Goal: Transaction & Acquisition: Purchase product/service

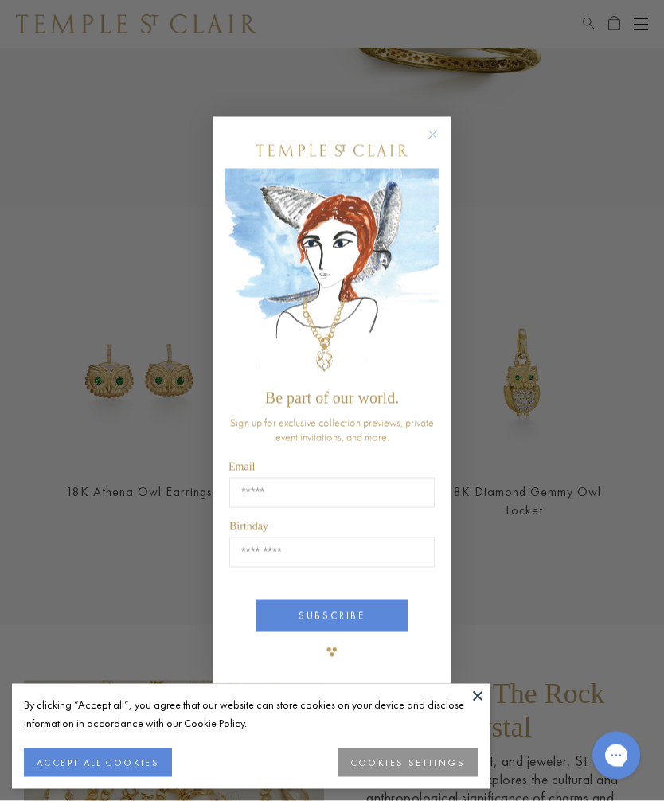
scroll to position [1269, 0]
click at [440, 145] on circle "Close dialog" at bounding box center [432, 135] width 19 height 19
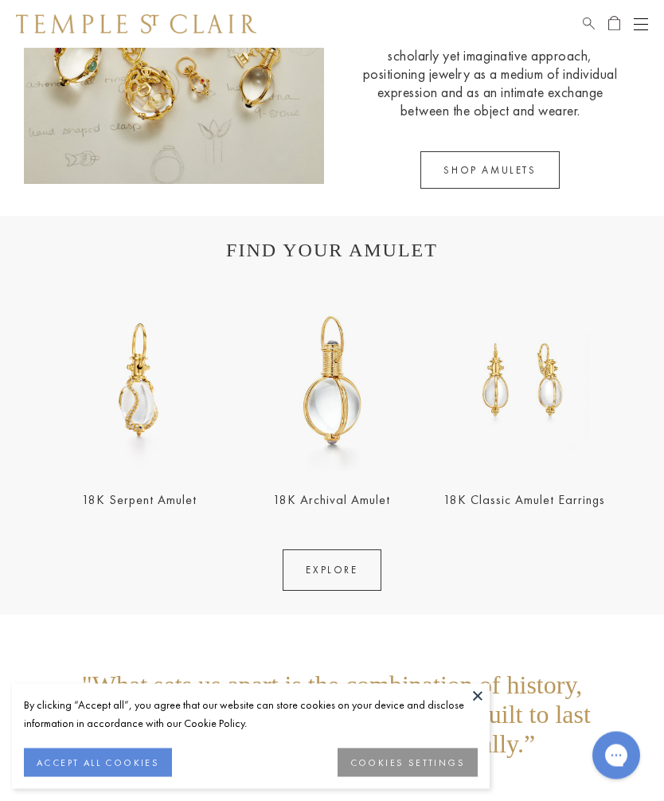
scroll to position [2068, 0]
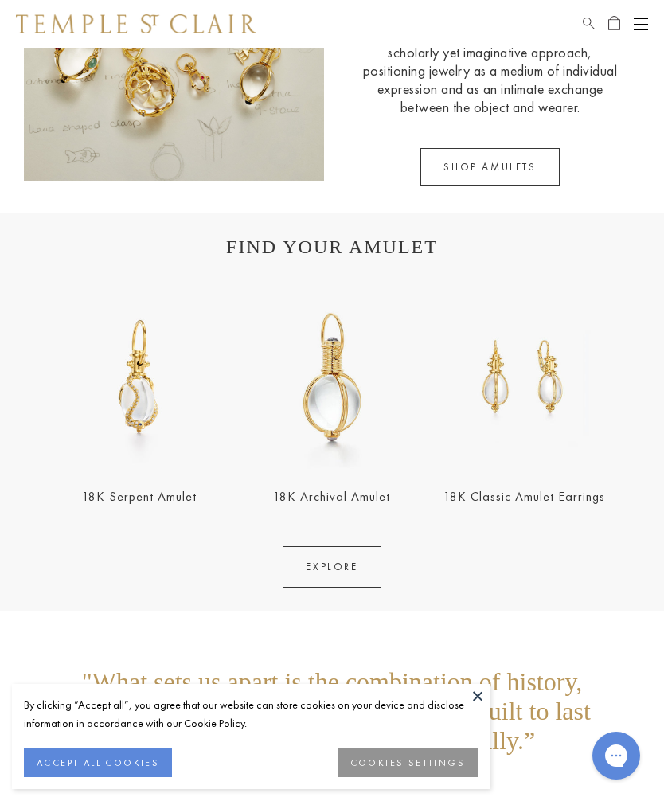
click at [335, 452] on img at bounding box center [331, 377] width 183 height 183
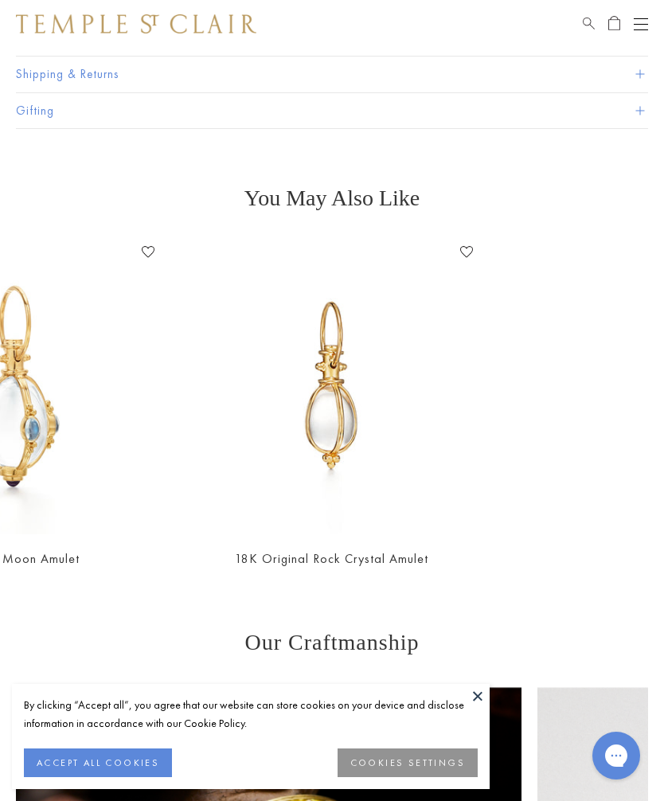
scroll to position [0, 961]
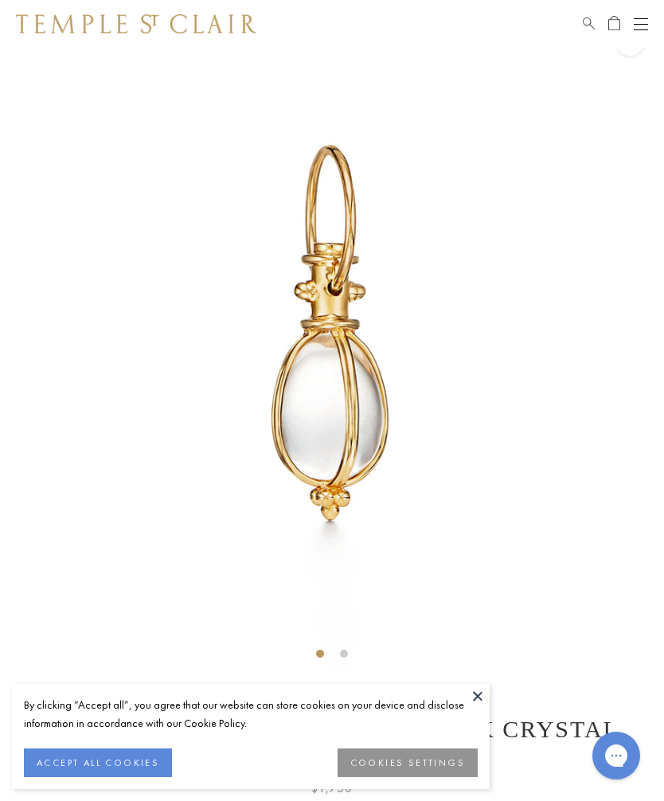
scroll to position [47, 0]
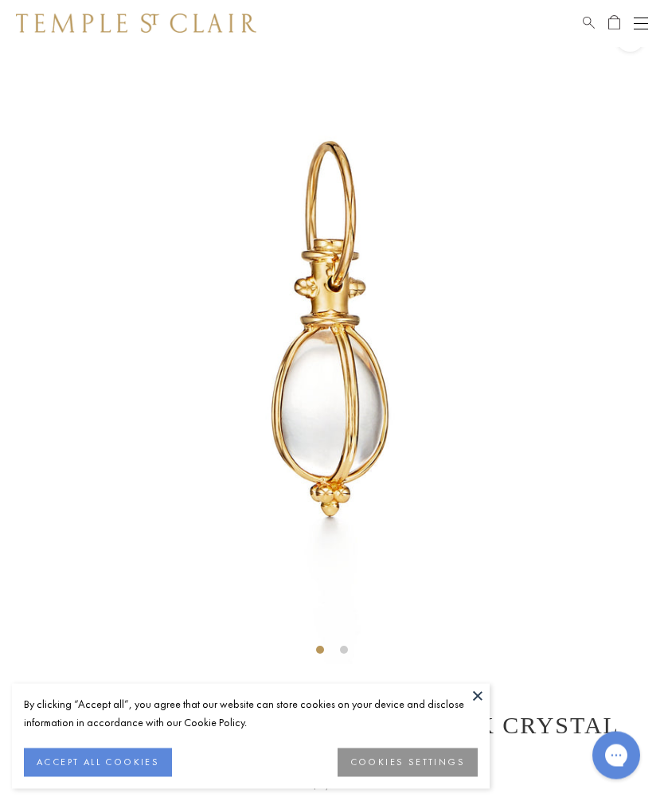
click at [361, 476] on img at bounding box center [332, 333] width 664 height 664
click at [349, 458] on img at bounding box center [332, 333] width 664 height 664
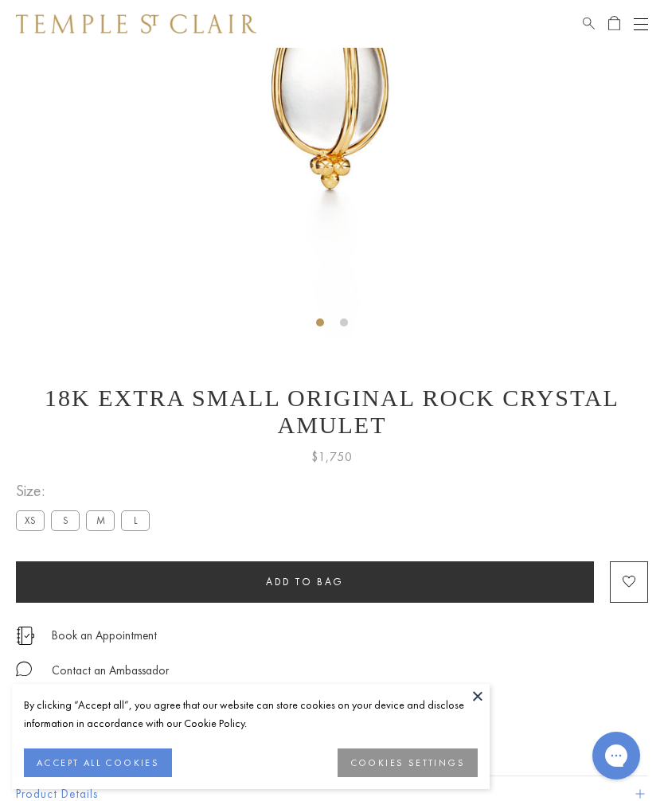
scroll to position [377, 0]
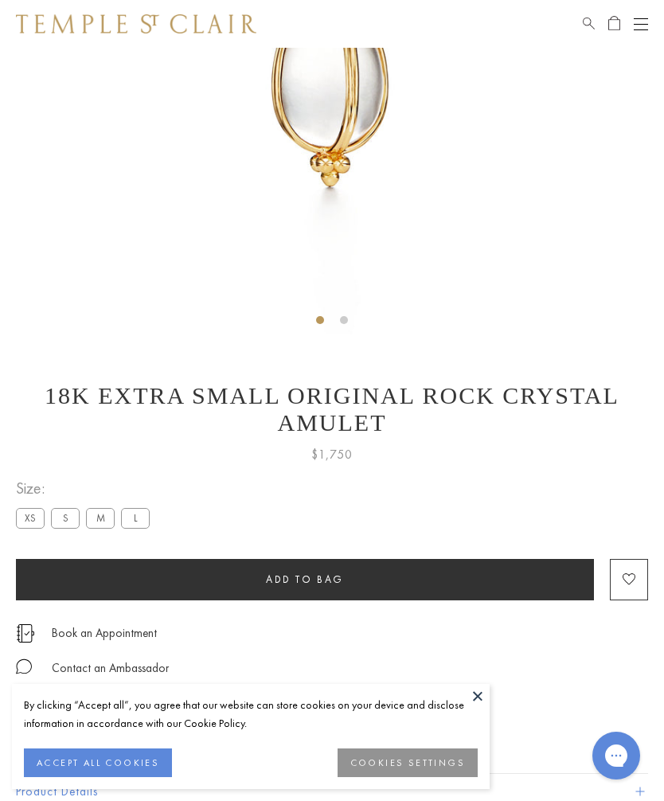
click at [147, 508] on label "L" at bounding box center [135, 518] width 29 height 20
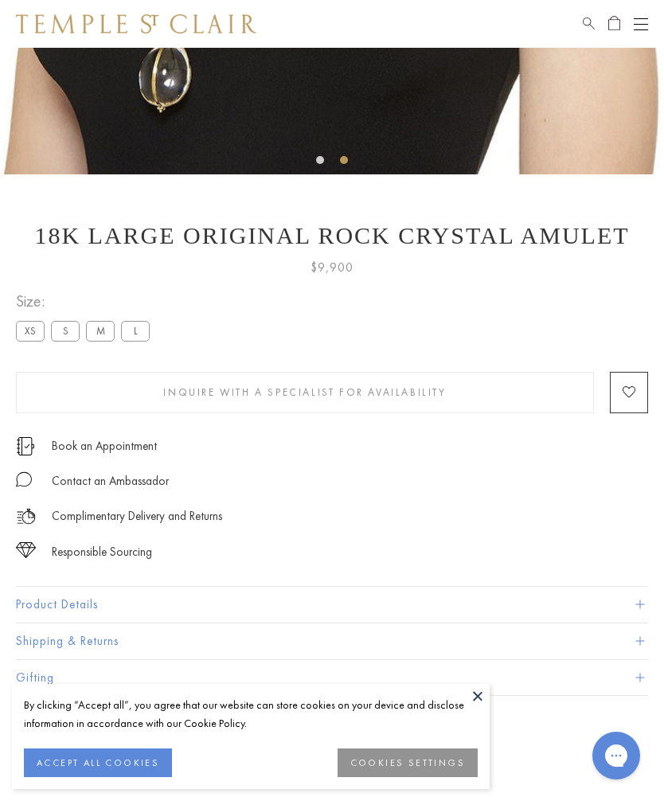
scroll to position [571, 0]
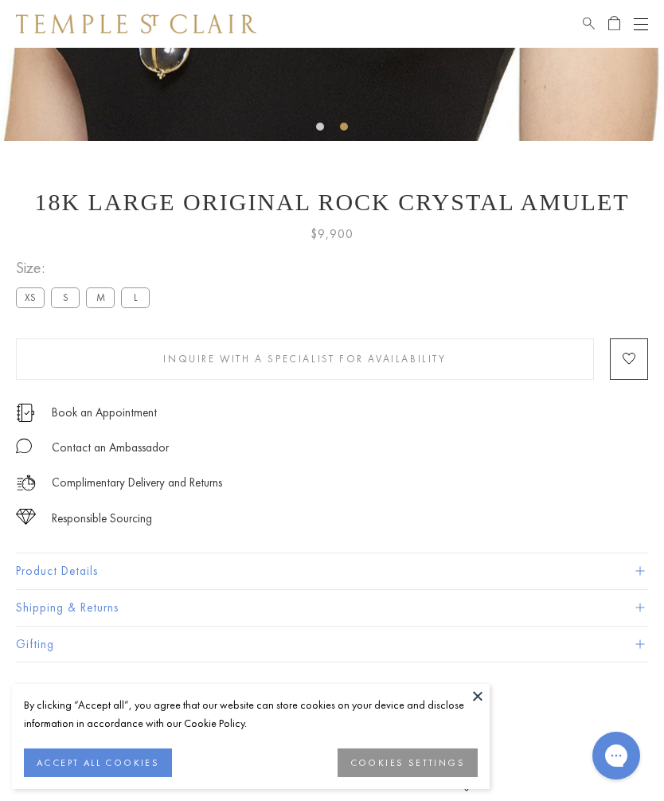
click at [102, 298] on label "M" at bounding box center [100, 297] width 29 height 20
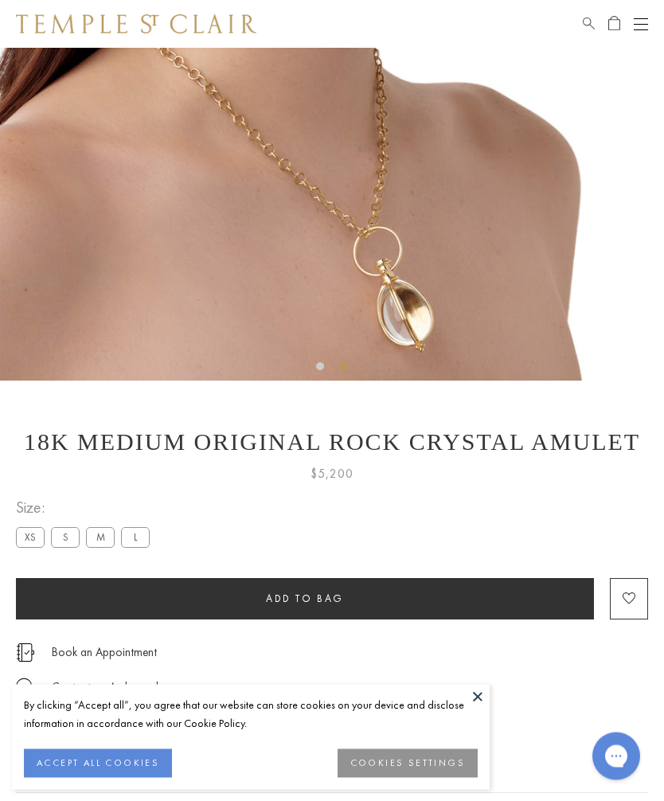
scroll to position [331, 0]
click at [72, 542] on label "S" at bounding box center [65, 537] width 29 height 20
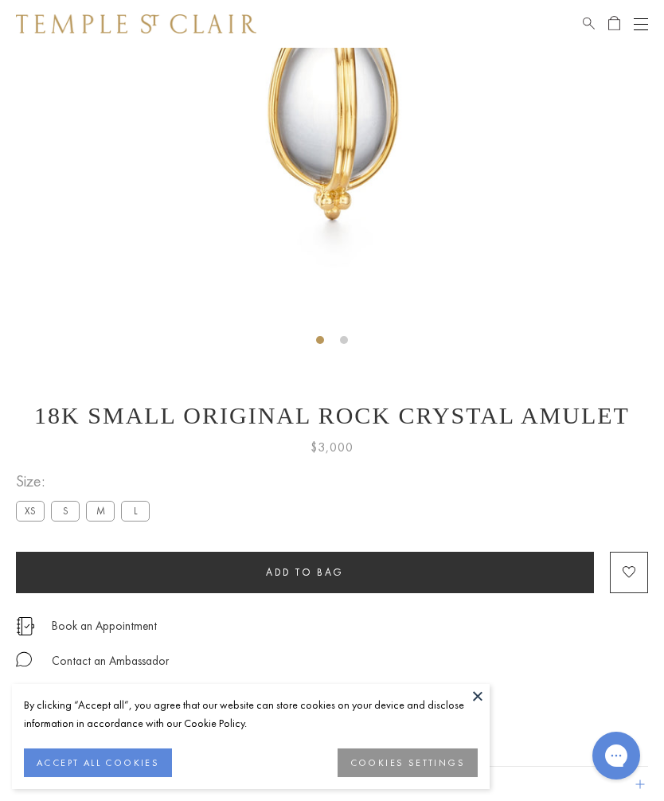
scroll to position [360, 0]
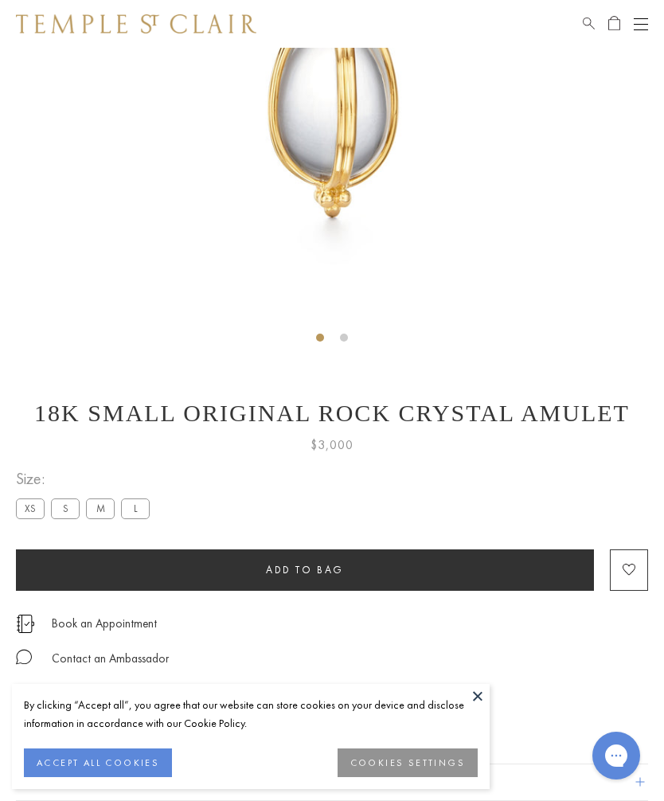
click at [37, 515] on label "XS" at bounding box center [30, 508] width 29 height 20
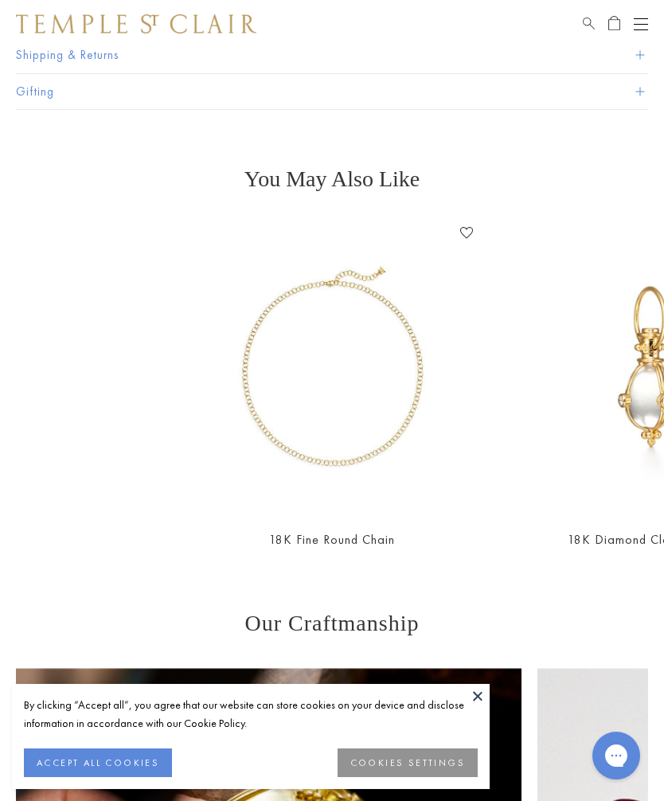
scroll to position [1156, 0]
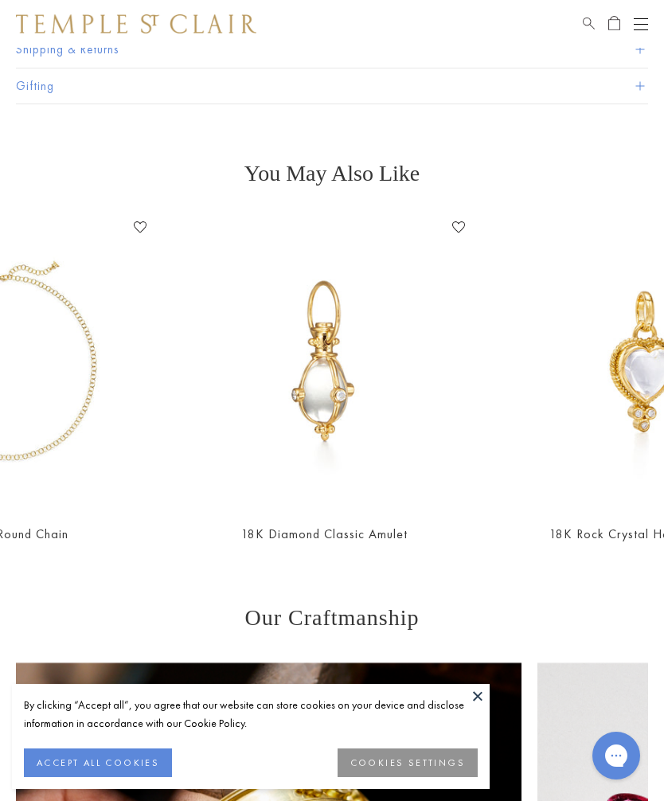
click at [451, 543] on main "Responsible Sourcing Our gold is strictly mercury-free mined gold and recycled …" at bounding box center [332, 46] width 664 height 2308
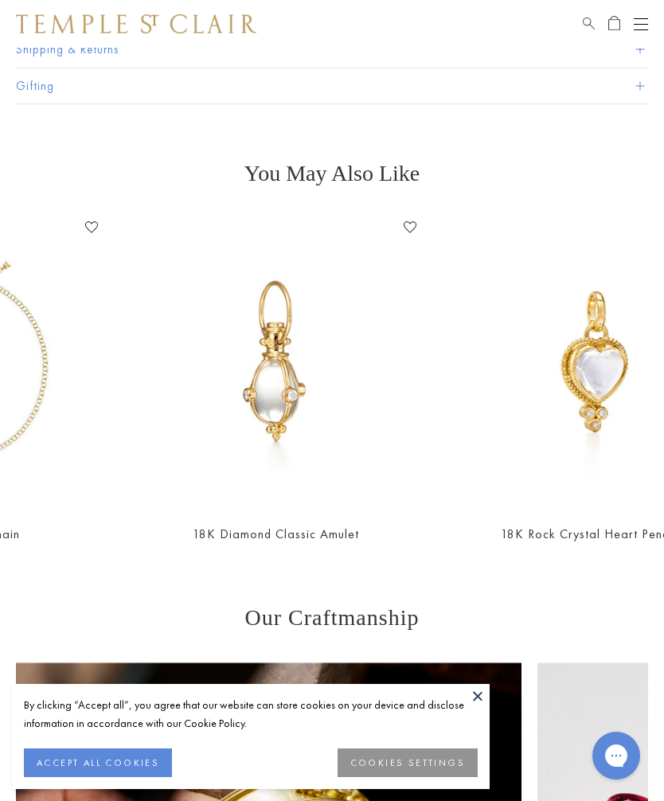
scroll to position [0, 375]
click at [284, 389] on img at bounding box center [275, 361] width 294 height 294
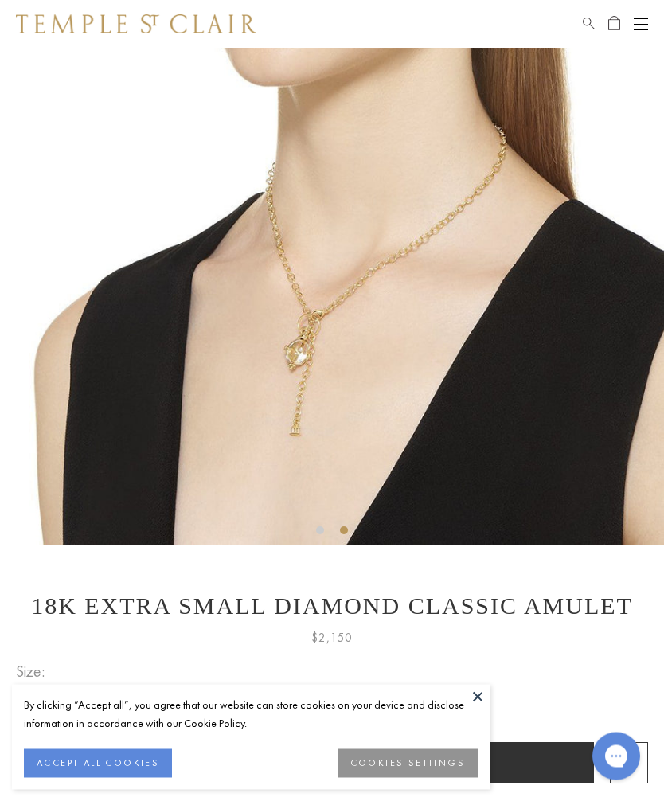
scroll to position [167, 0]
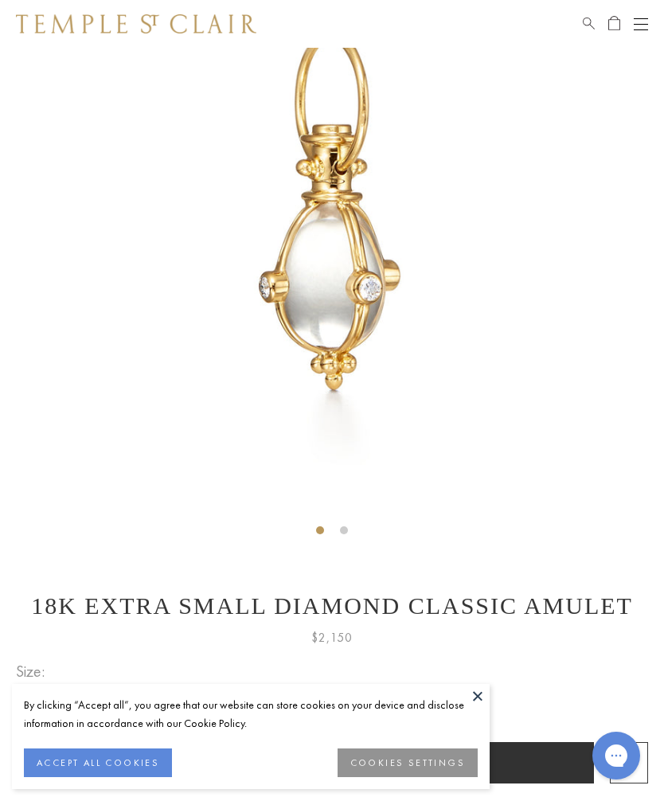
click at [376, 356] on img at bounding box center [332, 213] width 664 height 664
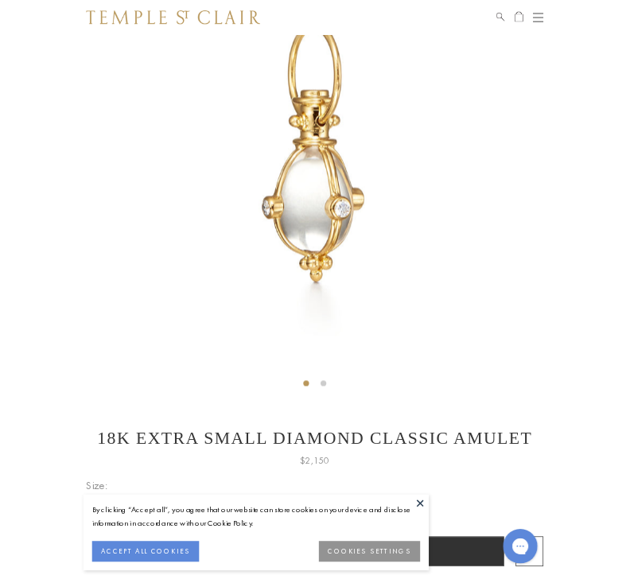
scroll to position [250, 0]
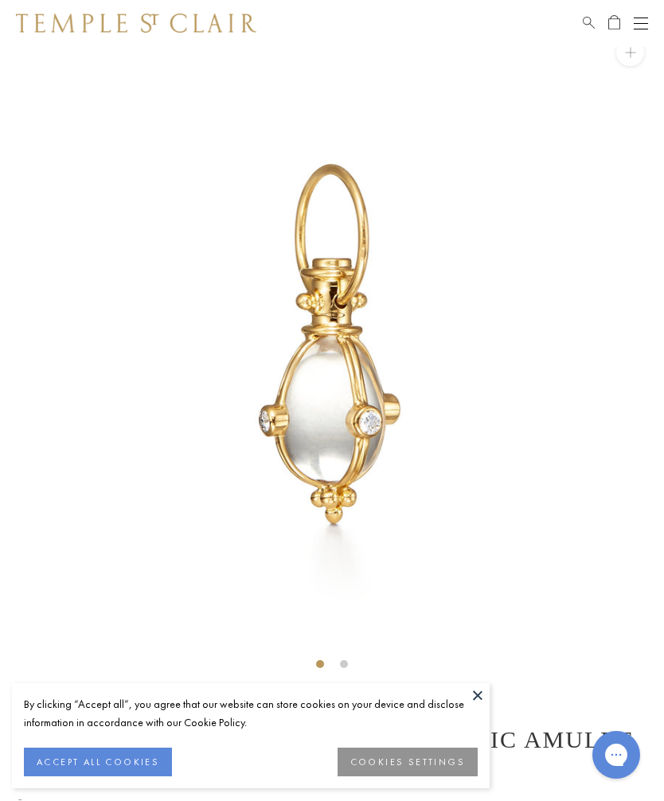
scroll to position [48, 0]
